Goal: Task Accomplishment & Management: Manage account settings

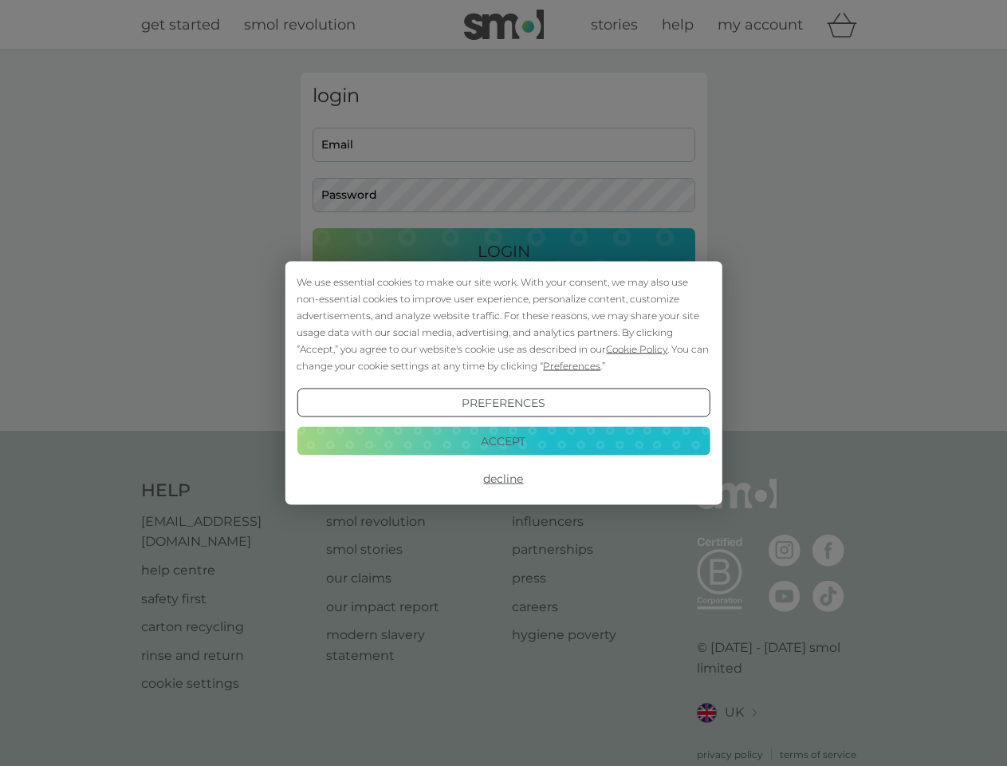
click at [637, 349] on span "Cookie Policy" at bounding box center [636, 349] width 61 height 12
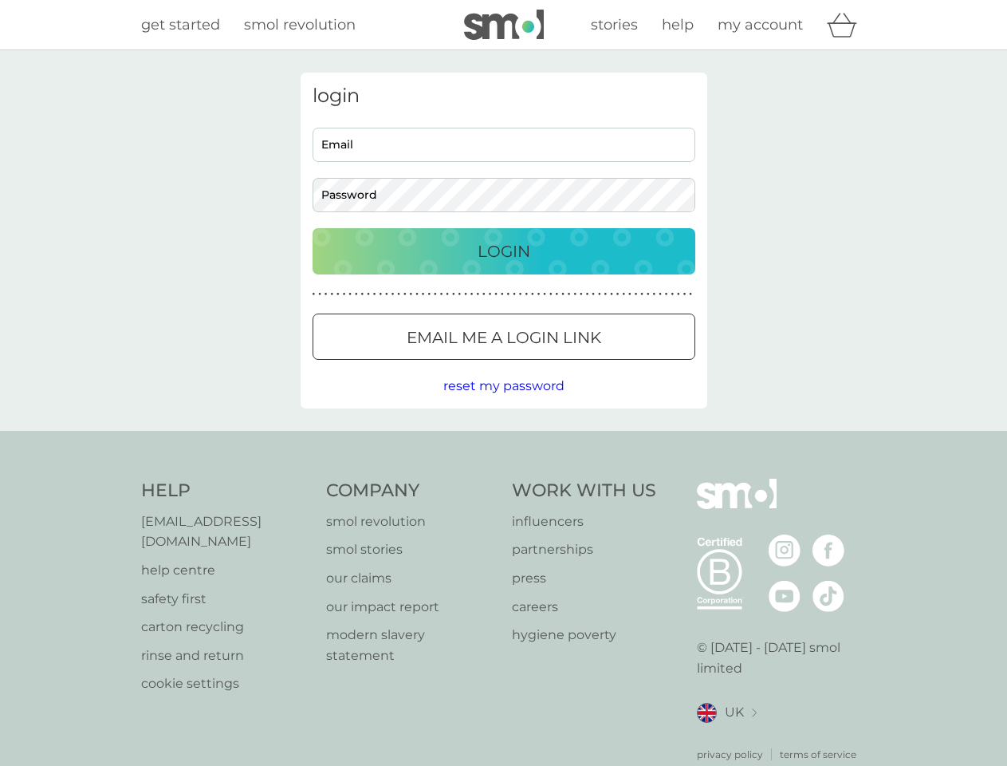
click at [570, 365] on div "login Email Password Login ● ● ● ● ● ● ● ● ● ● ● ● ● ● ● ● ● ● ● ● ● ● ● ● ● ● …" at bounding box center [504, 241] width 407 height 336
click at [503, 403] on div "login Email Password Login ● ● ● ● ● ● ● ● ● ● ● ● ● ● ● ● ● ● ● ● ● ● ● ● ● ● …" at bounding box center [504, 241] width 407 height 336
click at [503, 479] on div "Help [EMAIL_ADDRESS][DOMAIN_NAME] help centre safety first carton recycling rin…" at bounding box center [504, 620] width 726 height 283
click at [503, 440] on div "Help [EMAIL_ADDRESS][DOMAIN_NAME] help centre safety first carton recycling rin…" at bounding box center [503, 620] width 1007 height 379
